Goal: Task Accomplishment & Management: Manage account settings

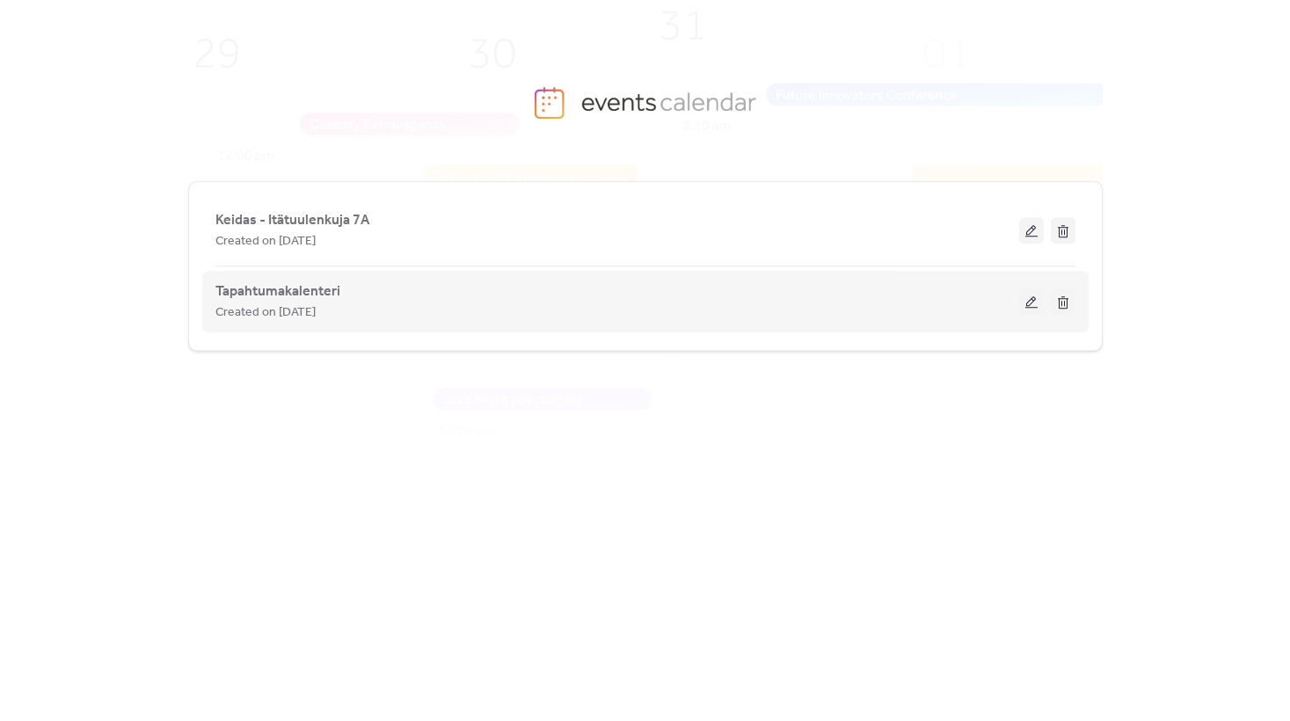
click at [1024, 298] on button at bounding box center [1031, 301] width 25 height 26
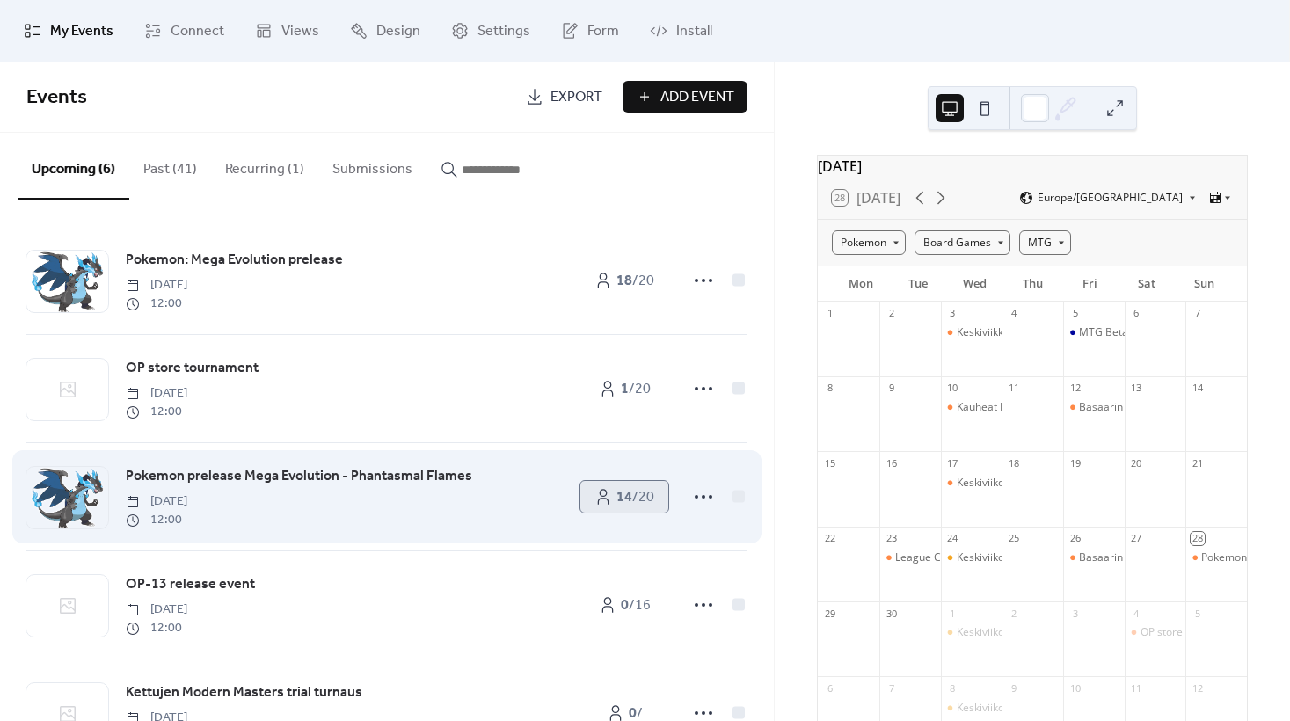
click at [629, 506] on span "14 / 20" at bounding box center [636, 497] width 38 height 21
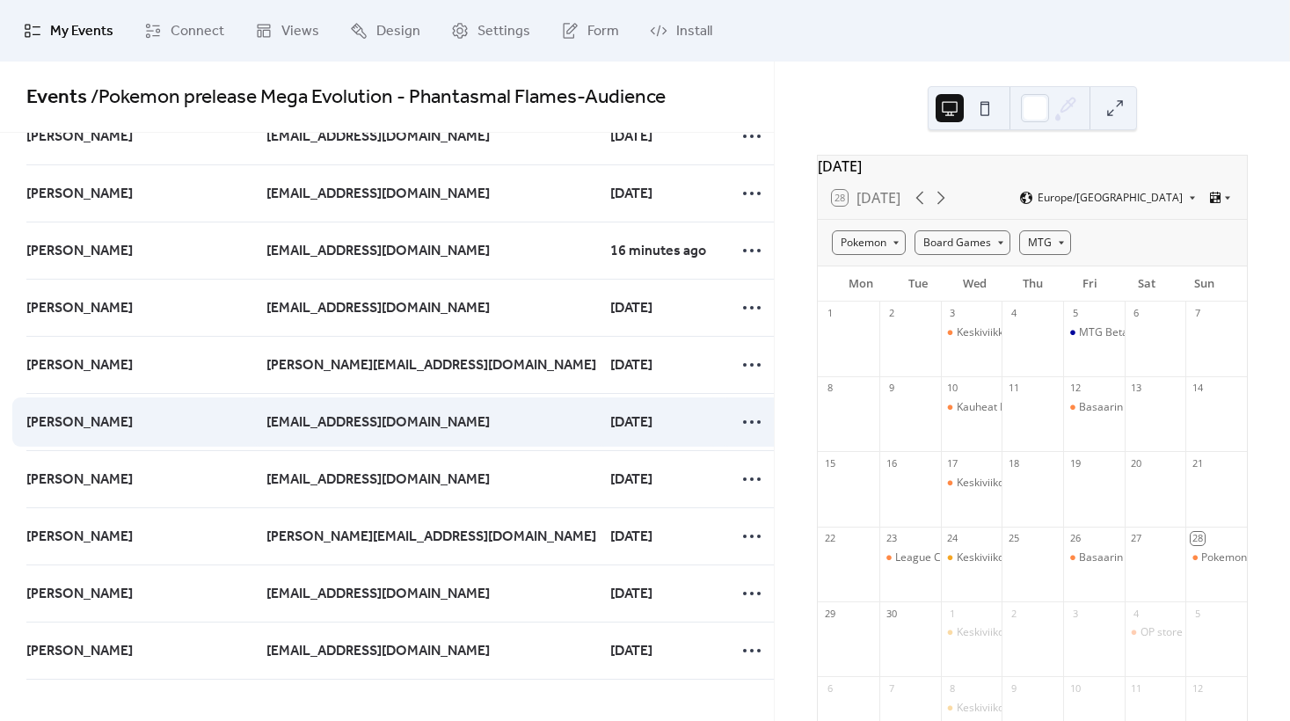
scroll to position [317, 0]
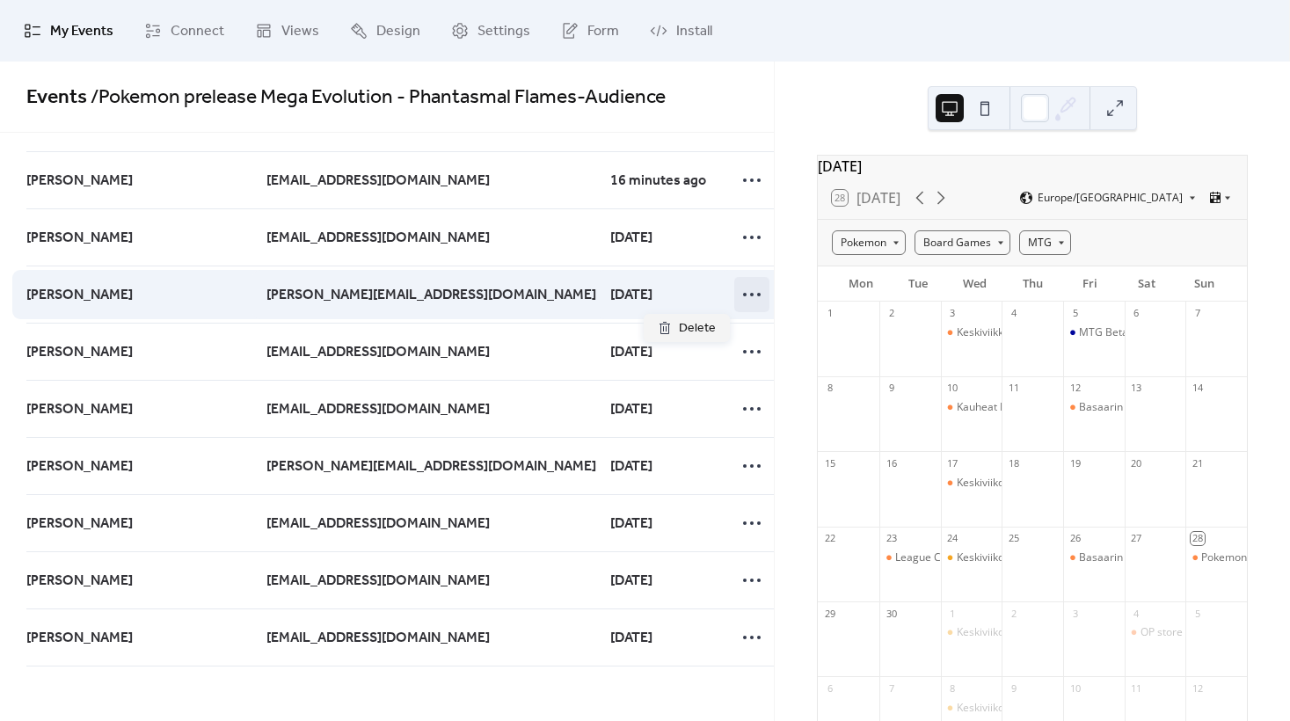
click at [738, 298] on icon at bounding box center [752, 295] width 28 height 28
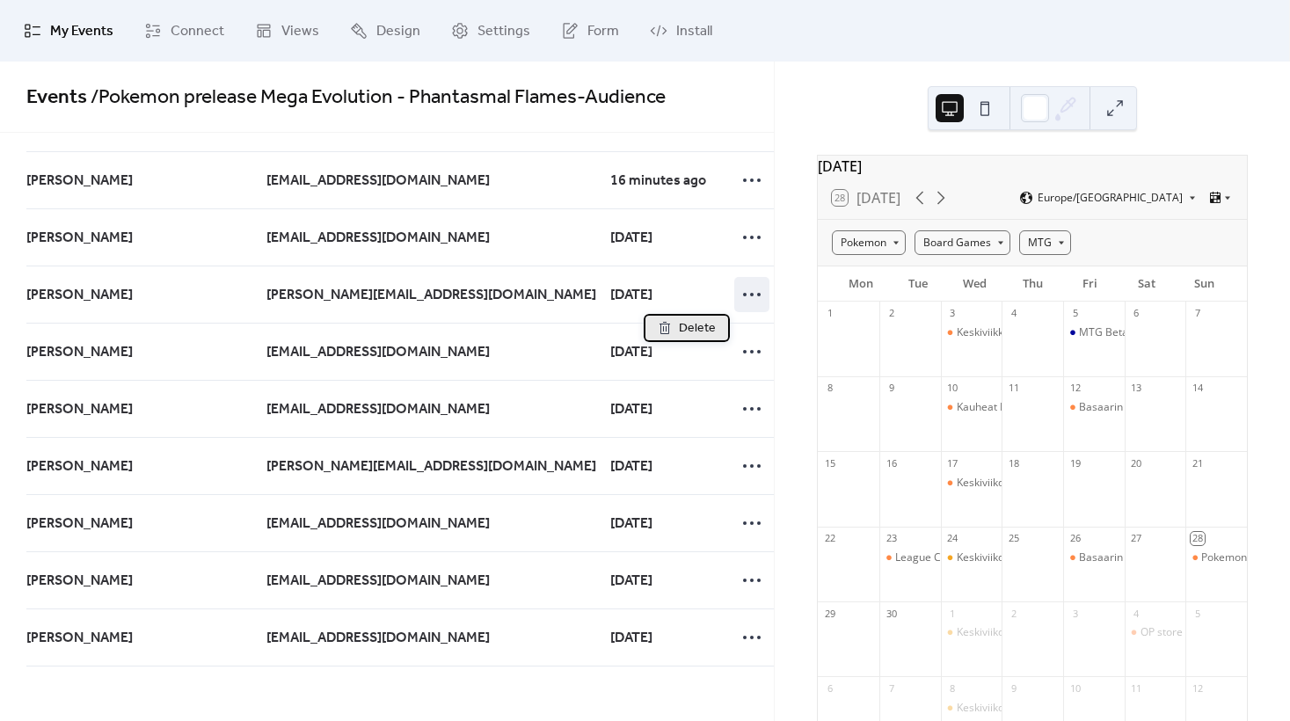
click at [682, 328] on span "Delete" at bounding box center [697, 328] width 37 height 21
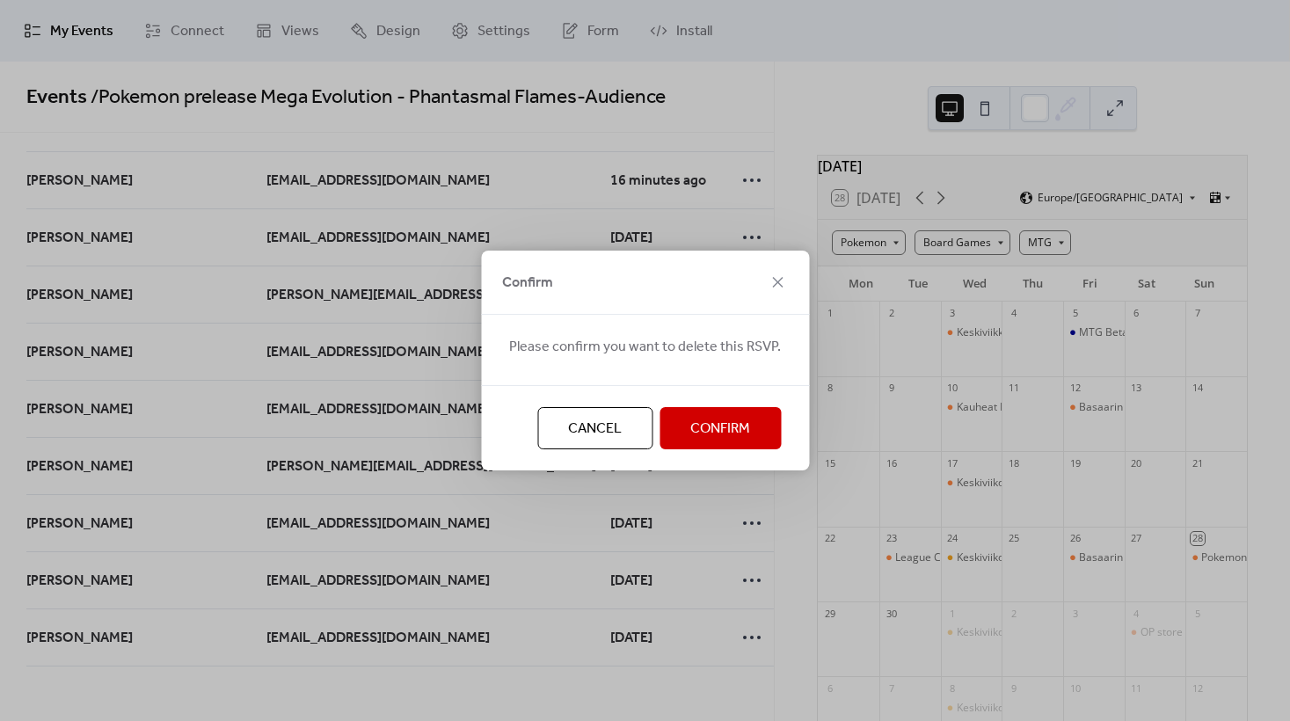
click at [705, 423] on span "Confirm" at bounding box center [720, 429] width 60 height 21
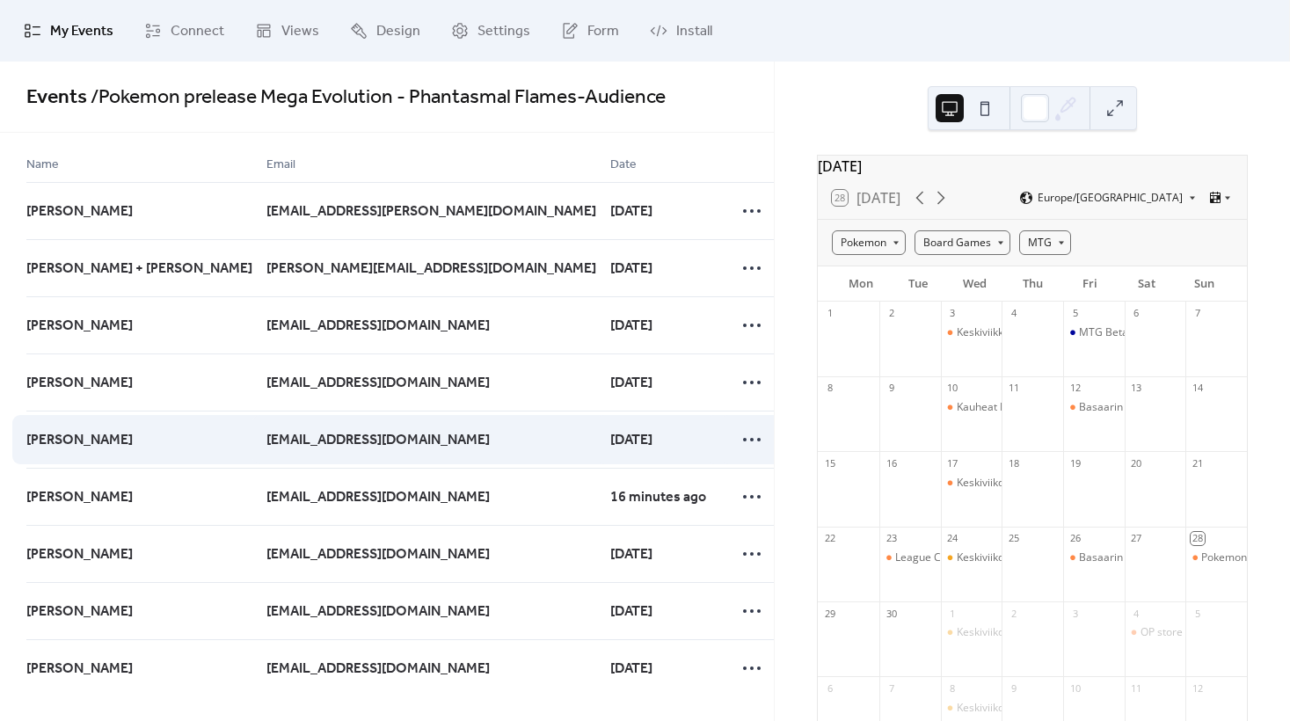
scroll to position [260, 0]
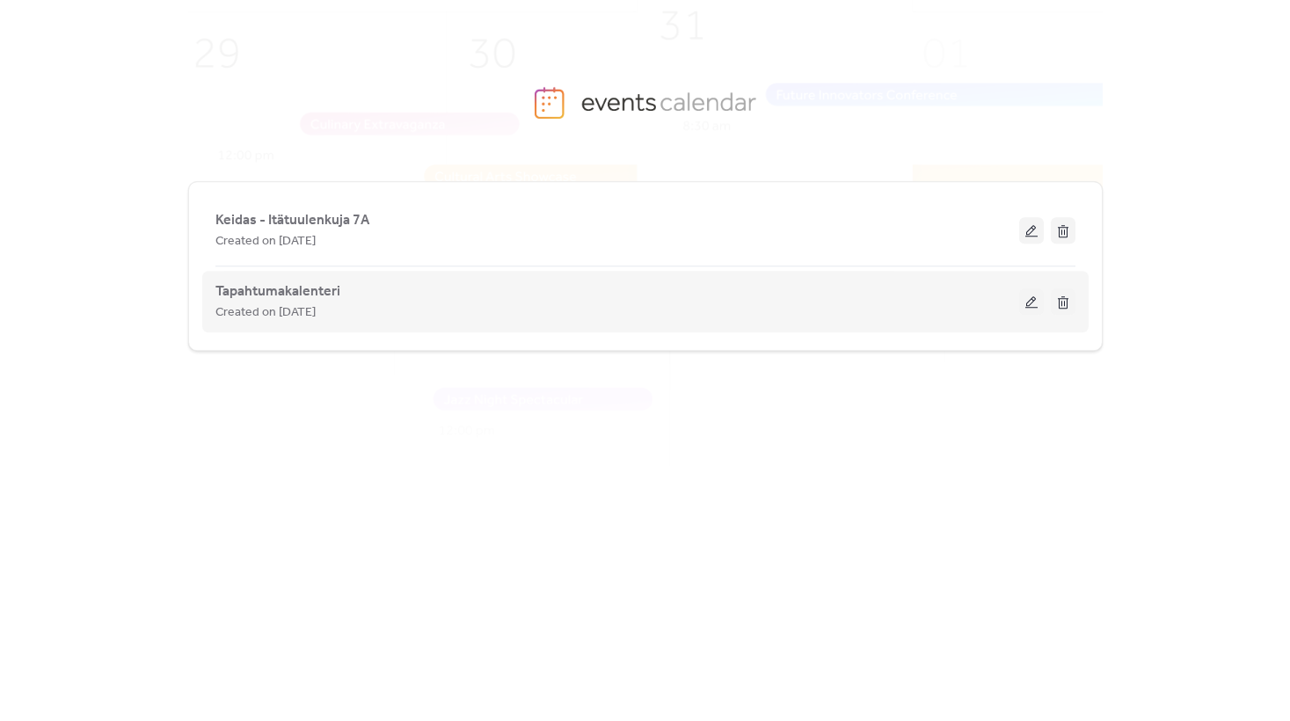
click at [1027, 307] on button at bounding box center [1031, 301] width 25 height 26
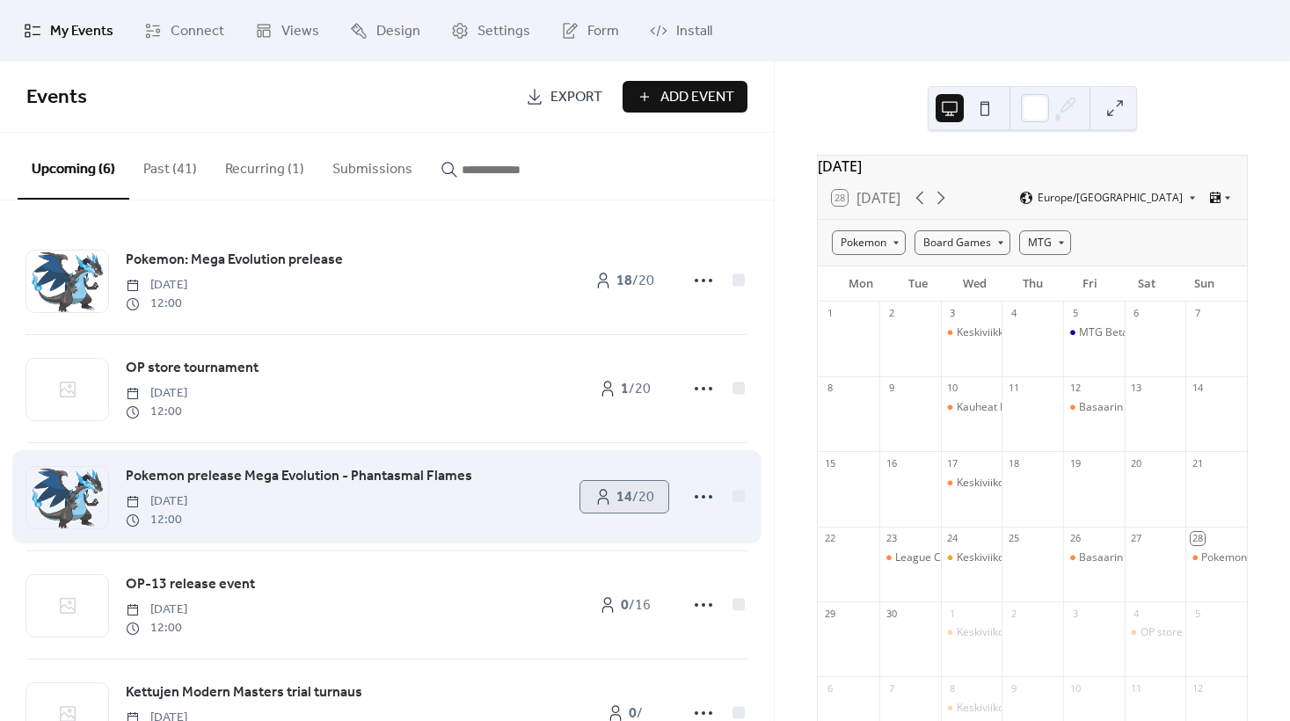
click at [617, 502] on b "14" at bounding box center [625, 497] width 16 height 27
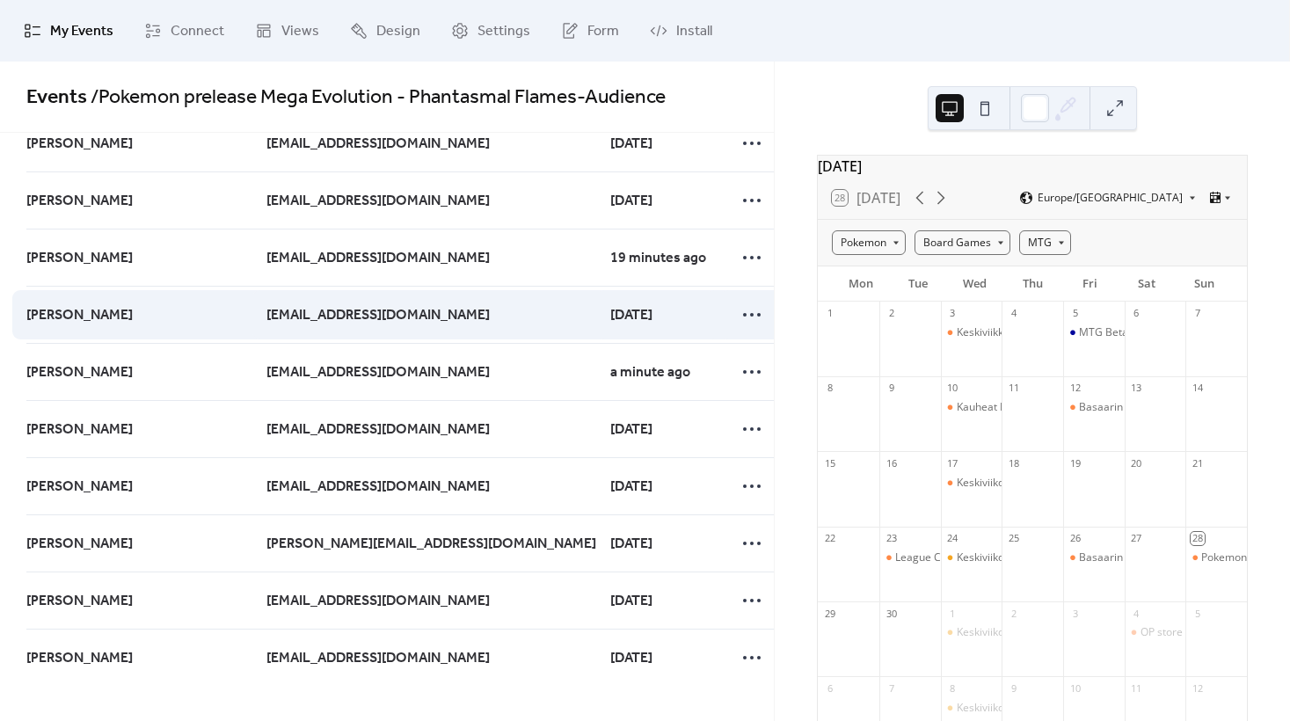
scroll to position [317, 0]
